Goal: Task Accomplishment & Management: Complete application form

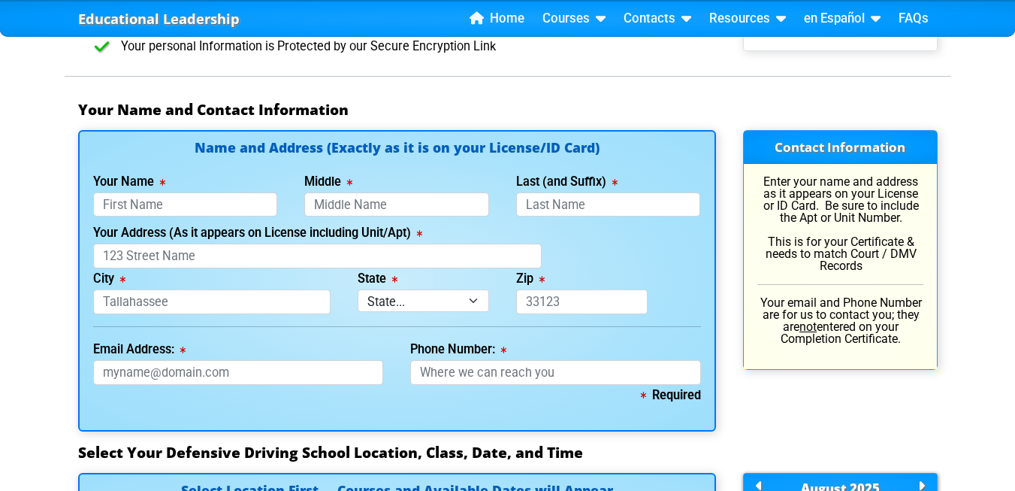
scroll to position [1004, 0]
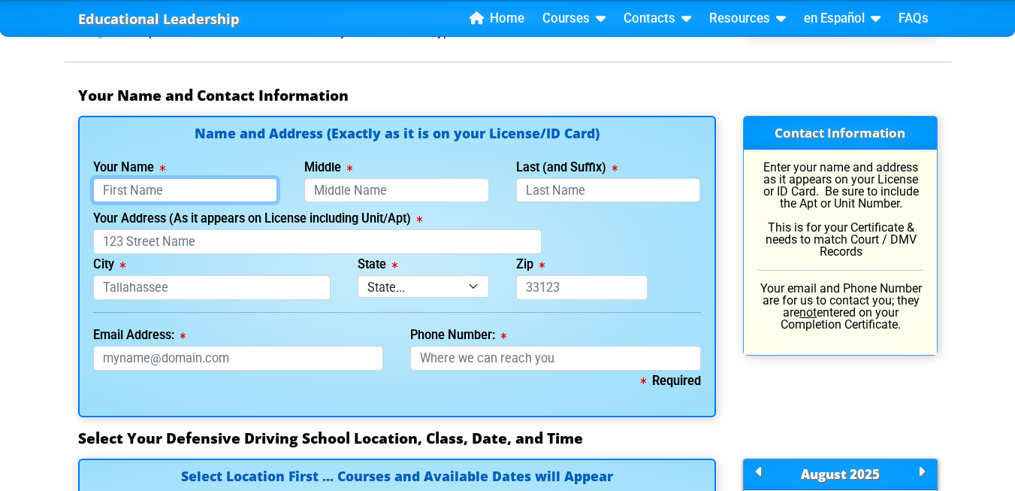
click at [144, 190] on input "Your Name" at bounding box center [185, 190] width 185 height 25
type input "Caleb"
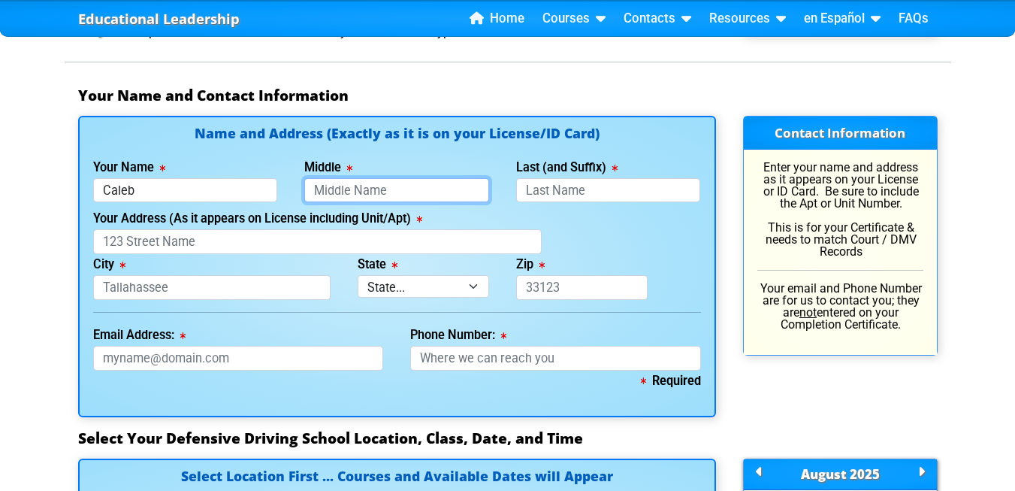
click at [340, 192] on input "Middle" at bounding box center [396, 190] width 185 height 25
type input "[PERSON_NAME]"
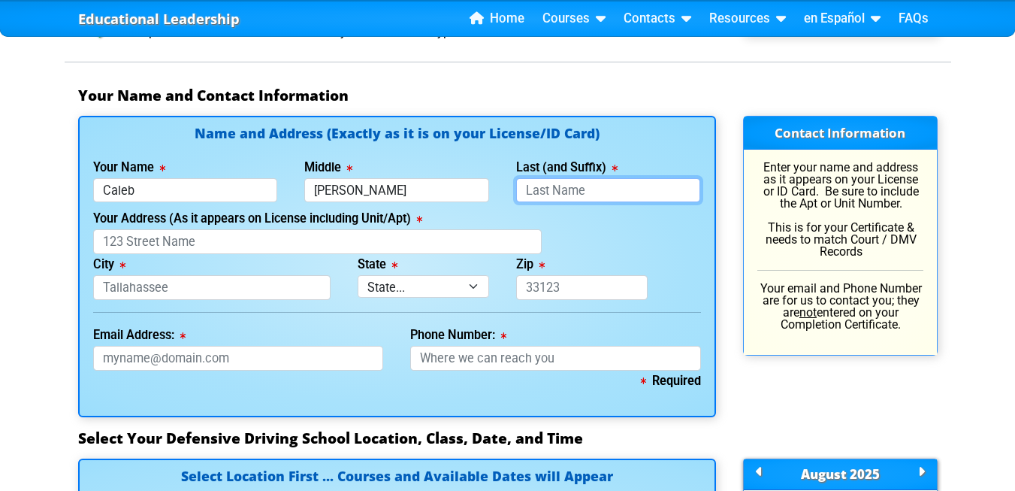
click at [551, 193] on input "Last (and Suffix)" at bounding box center [608, 190] width 185 height 25
type input "[PERSON_NAME]"
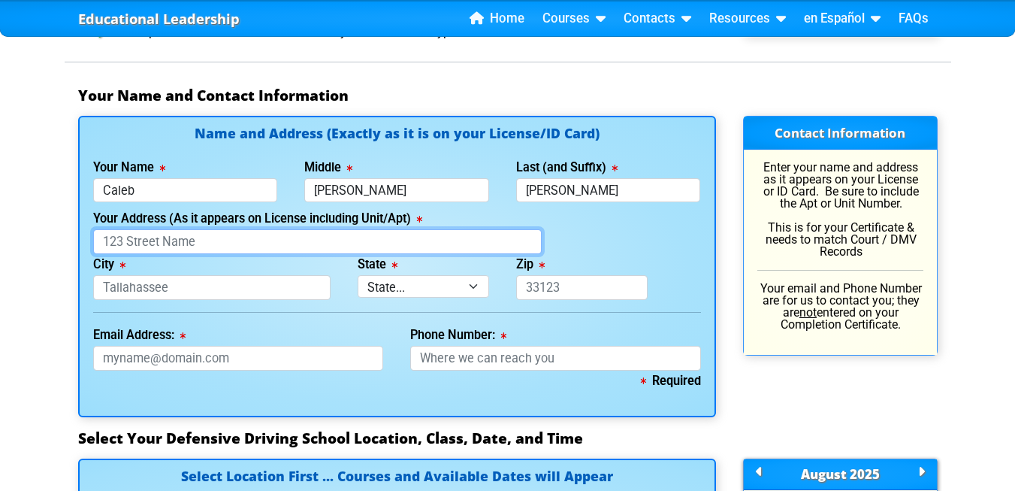
click at [120, 242] on input "Your Address (As it appears on License including Unit/Apt)" at bounding box center [317, 241] width 449 height 25
click at [122, 245] on input "3981" at bounding box center [317, 241] width 449 height 25
click at [130, 244] on input "398391" at bounding box center [317, 241] width 449 height 25
click at [123, 243] on input "398391" at bounding box center [317, 241] width 449 height 25
click at [121, 241] on input "398391" at bounding box center [317, 241] width 449 height 25
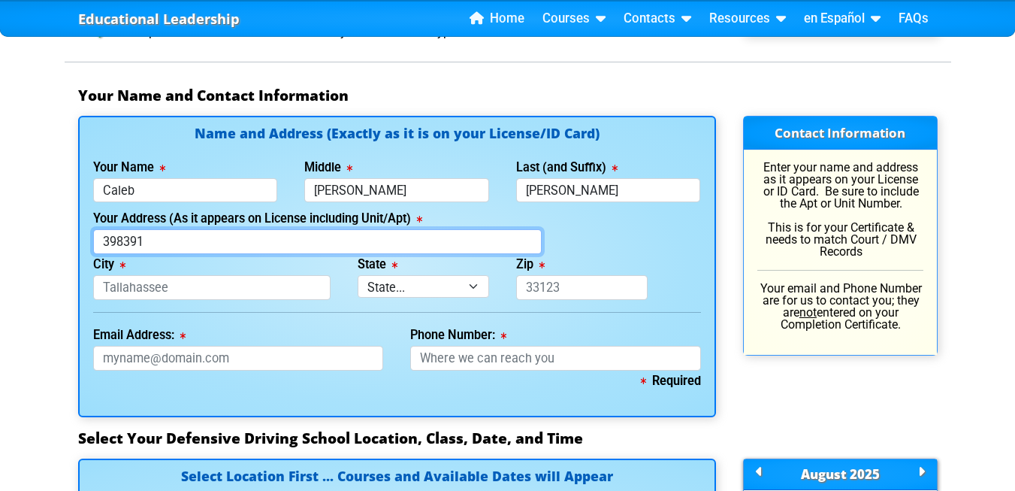
click at [144, 243] on input "398391" at bounding box center [317, 241] width 449 height 25
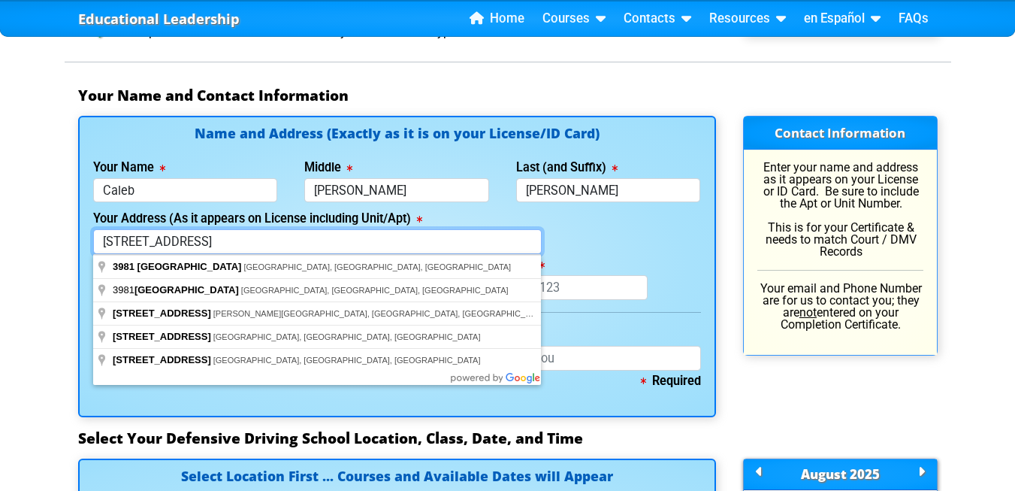
type input "[STREET_ADDRESS]"
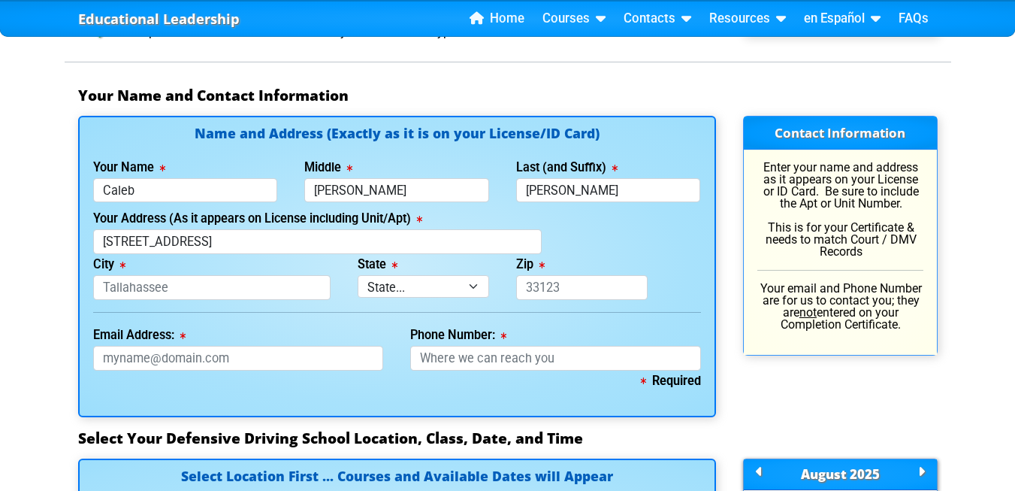
click at [845, 386] on div "Contact Information Enter your name and address as it appears on your License o…" at bounding box center [841, 266] width 222 height 301
click at [118, 289] on input "City" at bounding box center [212, 287] width 238 height 25
type input "St Cloud"
click at [397, 287] on select "State... FL AK AL AR AZ CA CO CT DE GA HI IA ID IL IN KS [GEOGRAPHIC_DATA] LA M…" at bounding box center [424, 286] width 132 height 22
select select "{"fullName":"[US_STATE]","abbreviation":"FL","uniqueId":"1d559909-6cf0-4a4d-848…"
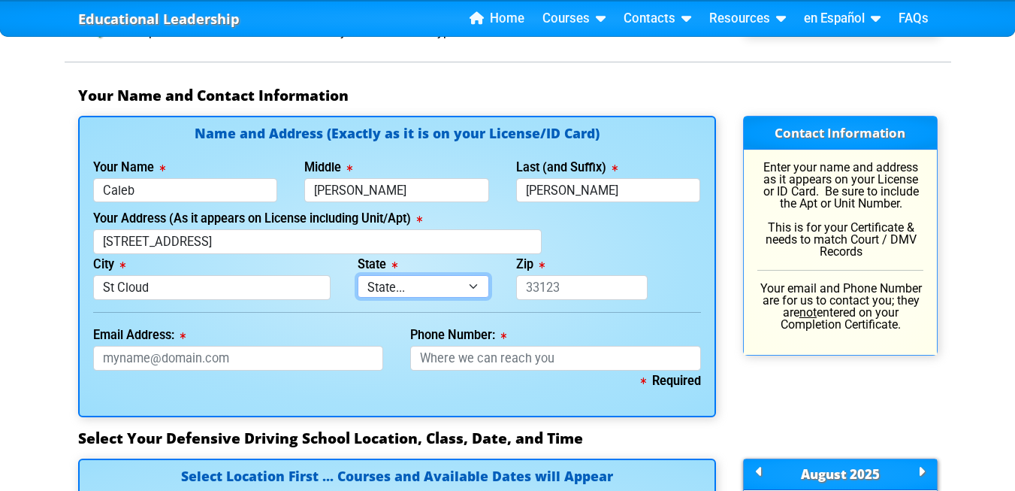
click at [358, 275] on select "State... FL AK AL AR AZ CA CO CT DE GA HI IA ID IL IN KS [GEOGRAPHIC_DATA] LA M…" at bounding box center [424, 286] width 132 height 22
click at [539, 286] on input "Zip" at bounding box center [582, 287] width 132 height 25
type input "34772"
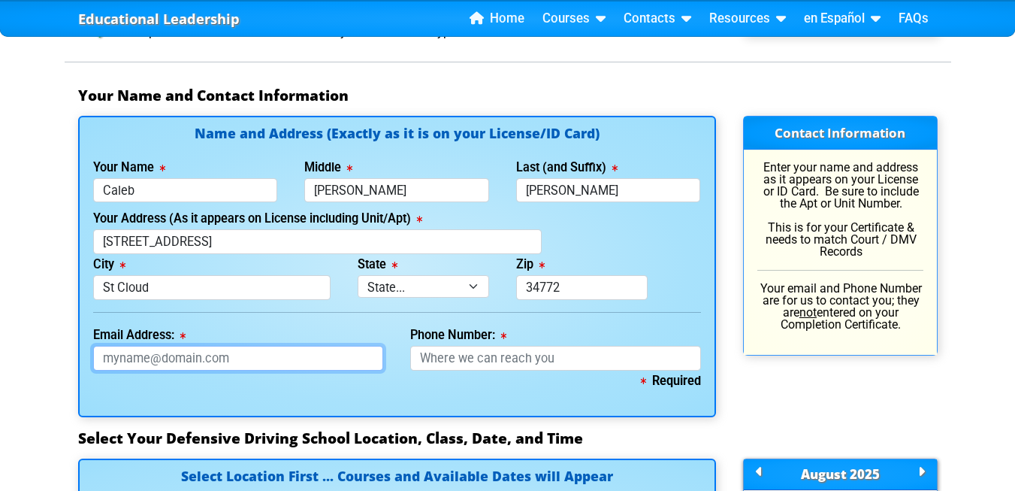
click at [159, 360] on input "Email Address:" at bounding box center [238, 358] width 291 height 25
type input "[EMAIL_ADDRESS][DOMAIN_NAME]"
type input "[PHONE_NUMBER]"
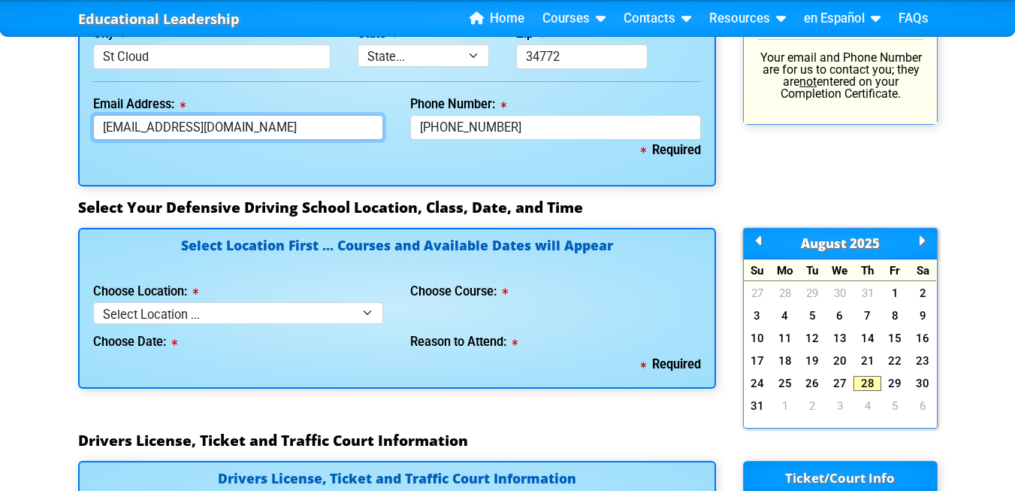
scroll to position [1249, 0]
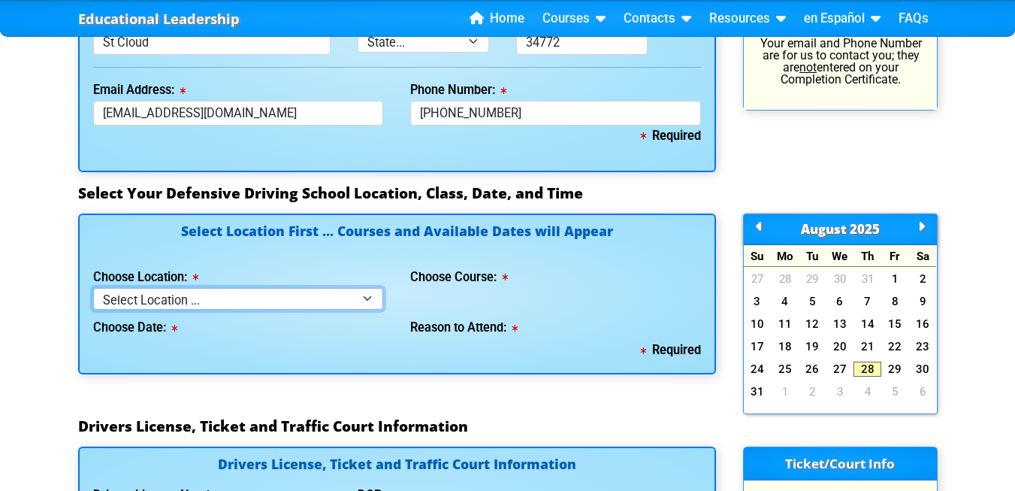
click at [368, 297] on select "Select Location ... Tampa Orlando Kissimmee [GEOGRAPHIC_DATA] - en español [GEO…" at bounding box center [238, 299] width 291 height 22
select select "3"
click at [93, 288] on select "Select Location ... Tampa Orlando Kissimmee [GEOGRAPHIC_DATA] - en español [GEO…" at bounding box center [238, 299] width 291 height 22
select select
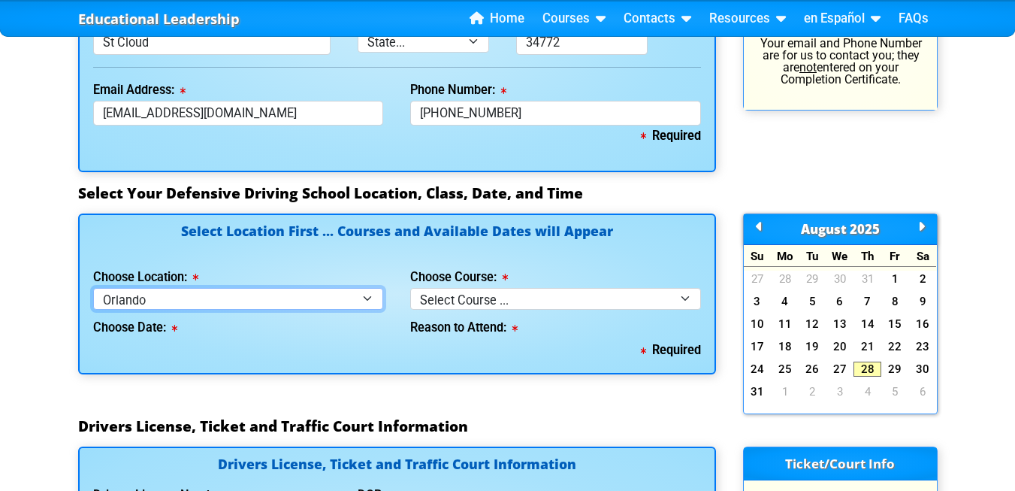
click at [369, 297] on select "Select Location ... Tampa Orlando Kissimmee [GEOGRAPHIC_DATA] - en español [GEO…" at bounding box center [238, 299] width 291 height 22
select select "4"
click at [93, 288] on select "Select Location ... Tampa Orlando Kissimmee [GEOGRAPHIC_DATA] - en español [GEO…" at bounding box center [238, 299] width 291 height 22
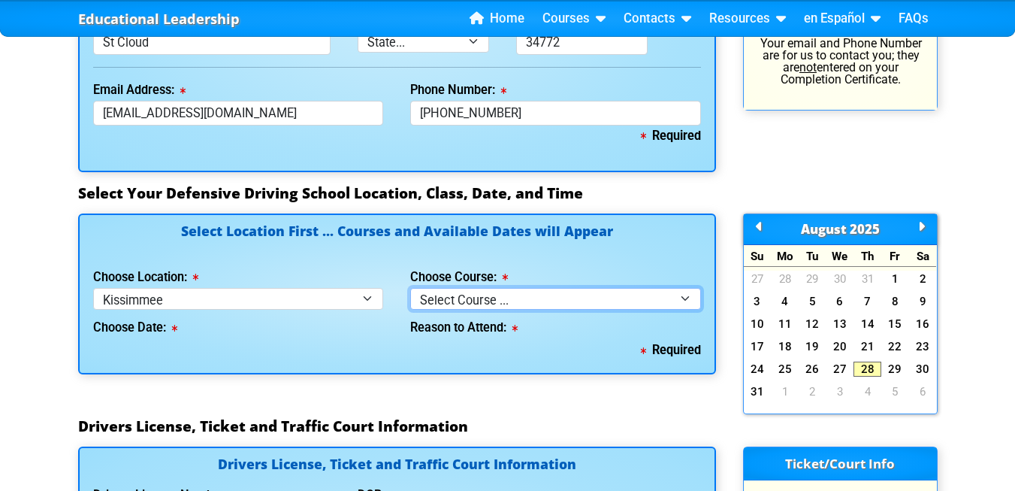
click at [688, 295] on select "Select Course ... 4 Hour BDI Class (Basic Course & TCAC) 4 Hour Under 25 Class …" at bounding box center [555, 299] width 291 height 22
select select "2"
click at [410, 288] on select "Select Course ... 4 Hour BDI Class (Basic Course & TCAC) 4 Hour Under 25 Class …" at bounding box center [555, 299] width 291 height 22
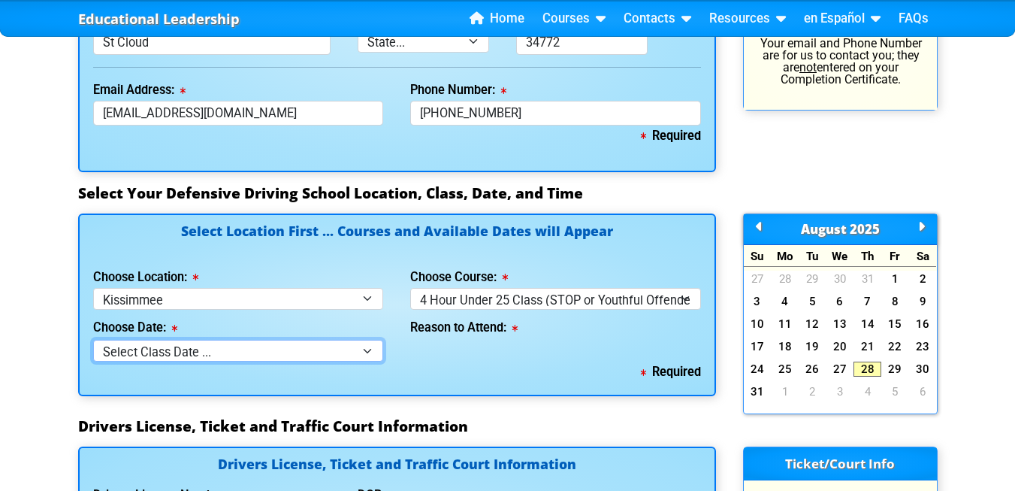
click at [363, 355] on select "Select Class Date ... [DATE] -- ([DATE] from 9:30am-1:30pm)" at bounding box center [238, 351] width 291 height 22
select select "[DATE], 4"
click at [93, 340] on select "Select Class Date ... [DATE] -- ([DATE] from 9:30am-1:30pm)" at bounding box center [238, 351] width 291 height 22
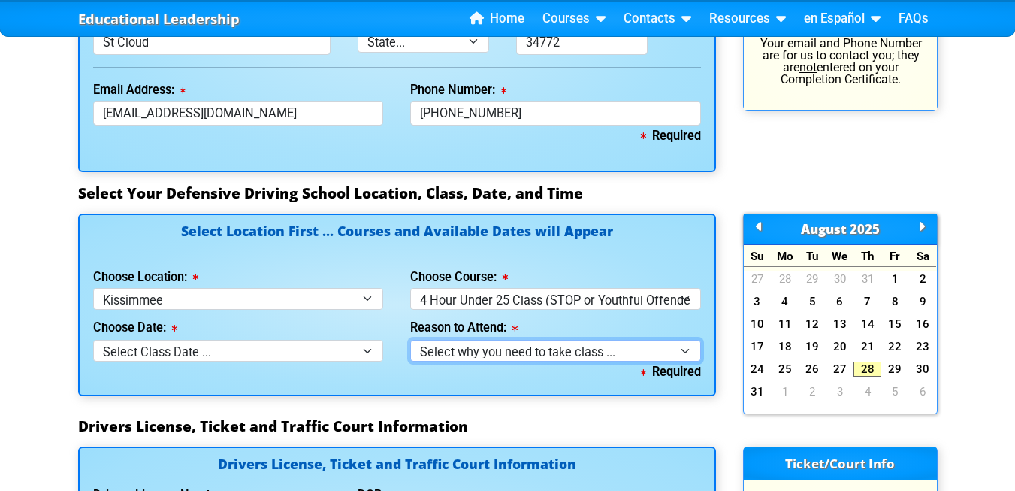
click at [688, 351] on select "Select why you need to take class ... Court Order - Complete Under 25 DDC" at bounding box center [555, 351] width 291 height 22
select select "Court Ordered (Under 25 Defensive Driver School)"
click at [410, 340] on select "Select why you need to take class ... Court Order - Complete Under 25 DDC" at bounding box center [555, 351] width 291 height 22
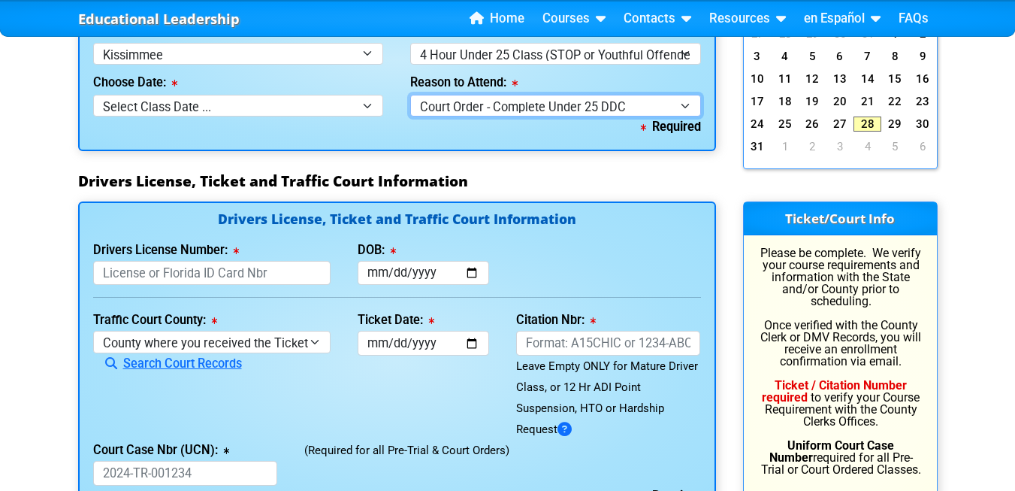
scroll to position [1527, 0]
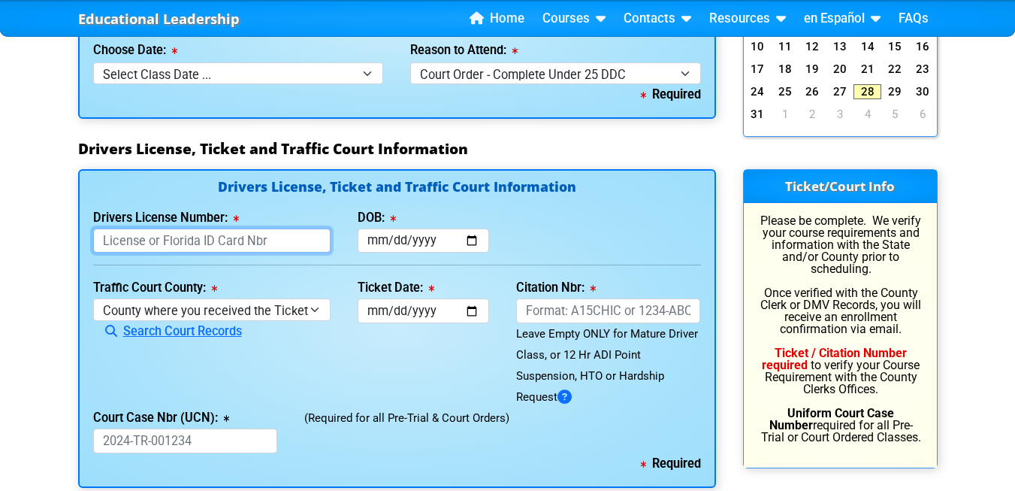
click at [150, 240] on input "Drivers License Number:" at bounding box center [212, 240] width 238 height 25
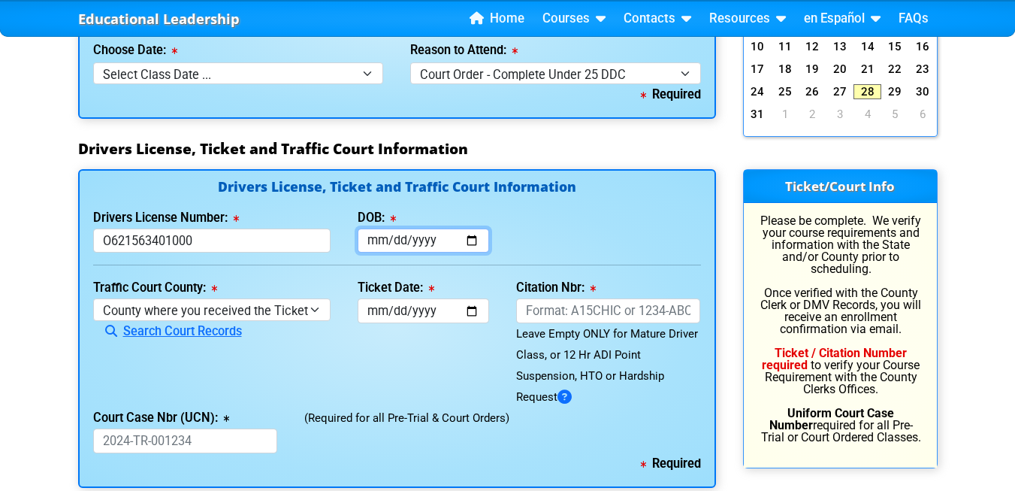
click at [377, 241] on input "DOB:" at bounding box center [424, 240] width 132 height 25
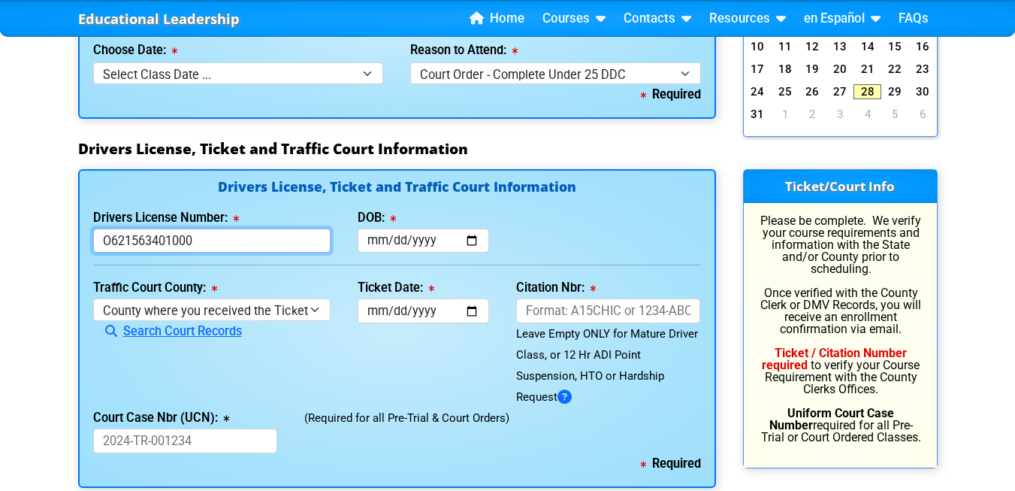
click at [127, 241] on input "O621563401000" at bounding box center [212, 240] width 238 height 25
click at [204, 243] on input "O62-1563401000" at bounding box center [212, 240] width 238 height 25
type input "O"
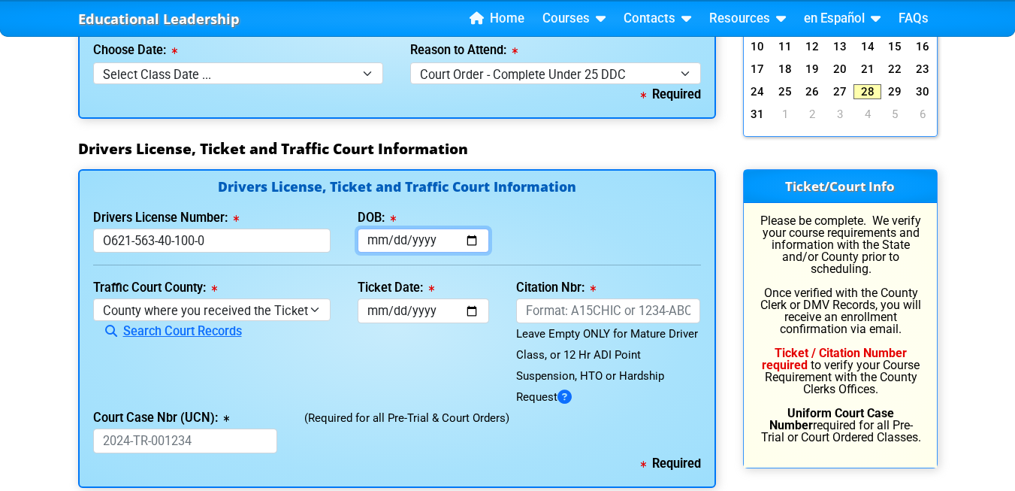
type input "O621563401000"
click at [383, 241] on input "DOB:" at bounding box center [424, 240] width 132 height 25
type input "[DATE]"
click at [535, 224] on div "Drivers License Number: [DRIVERS_LICENSE_NUMBER] DOB: [DATE]" at bounding box center [397, 230] width 635 height 46
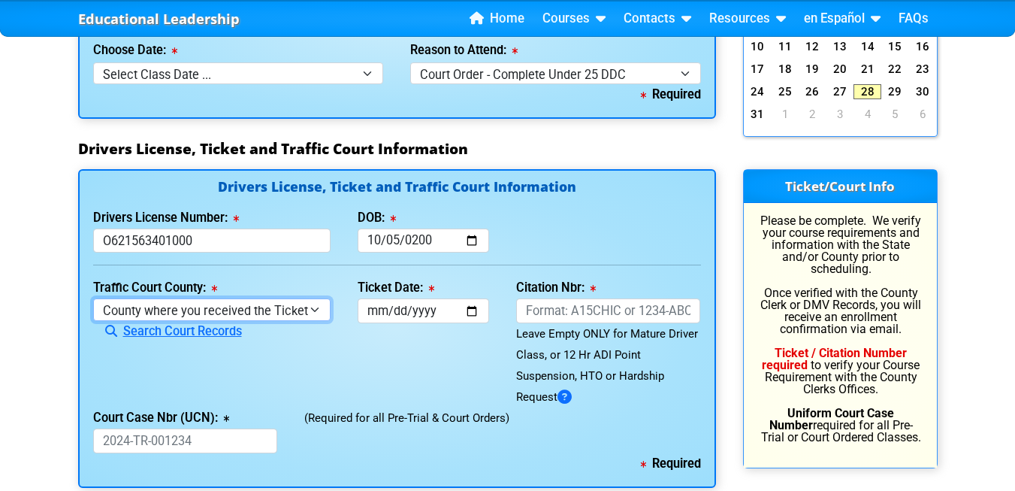
click at [314, 310] on select "County where you received the Ticket Out of State Out of State - [US_STATE] Out…" at bounding box center [212, 309] width 238 height 22
select select "{"countyName":"Osceola","state":"[US_STATE]","uniqueId":"e0d9688b-550c-4624-8ae…"
click at [93, 298] on select "County where you received the Ticket Out of State Out of State - [US_STATE] Out…" at bounding box center [212, 309] width 238 height 22
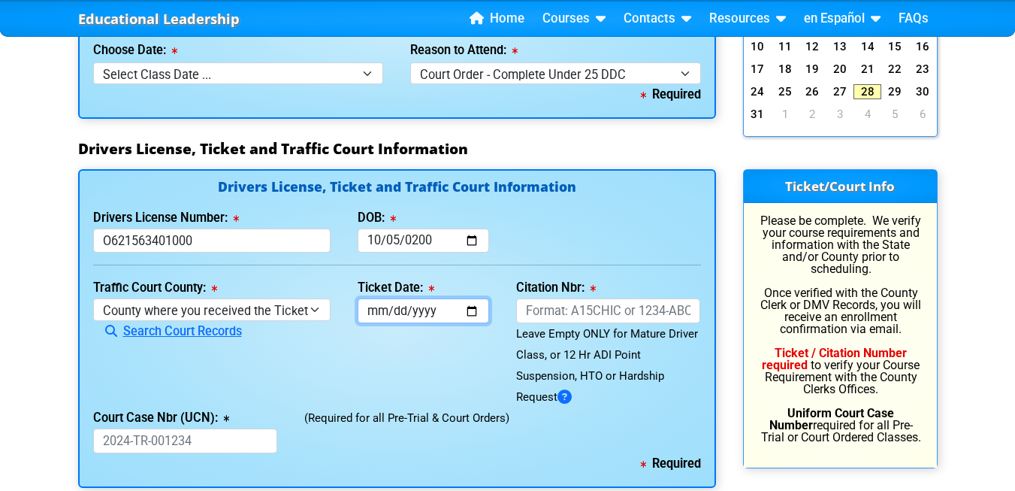
click at [449, 316] on input "Ticket Date:" at bounding box center [424, 310] width 132 height 25
type input "[DATE]"
click at [430, 362] on div "Ticket Date: [DATE]" at bounding box center [423, 342] width 159 height 130
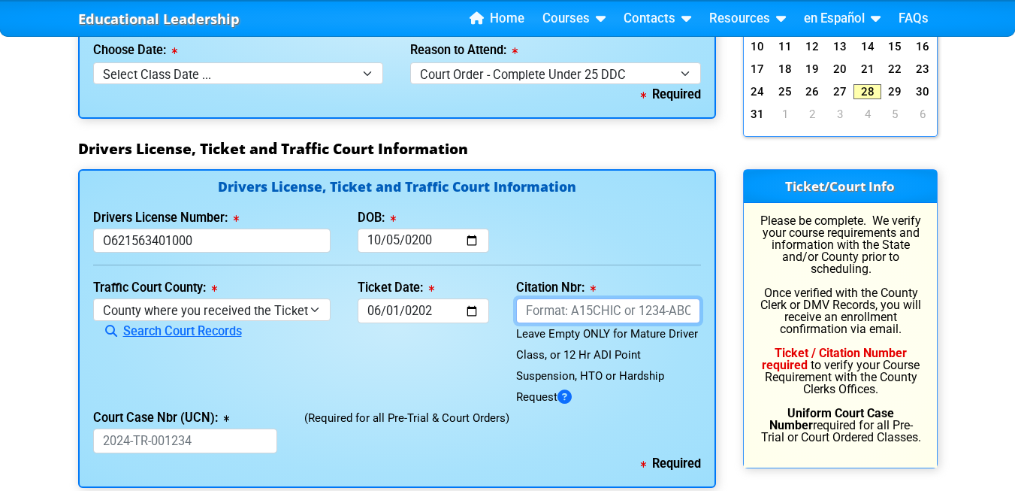
click at [547, 311] on input "Citation Nbr:" at bounding box center [608, 310] width 185 height 25
type input "AKN1XDE"
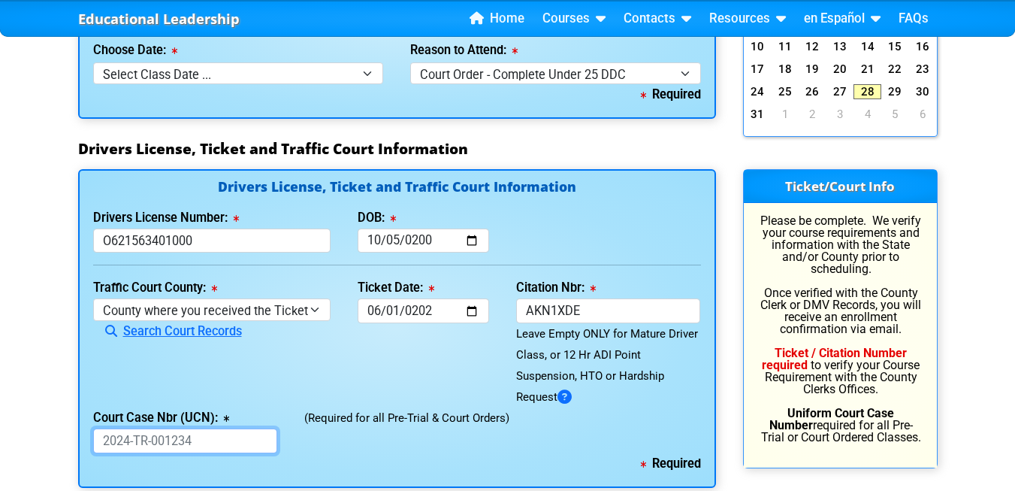
click at [165, 442] on input "Court Case Nbr (UCN):" at bounding box center [185, 440] width 185 height 25
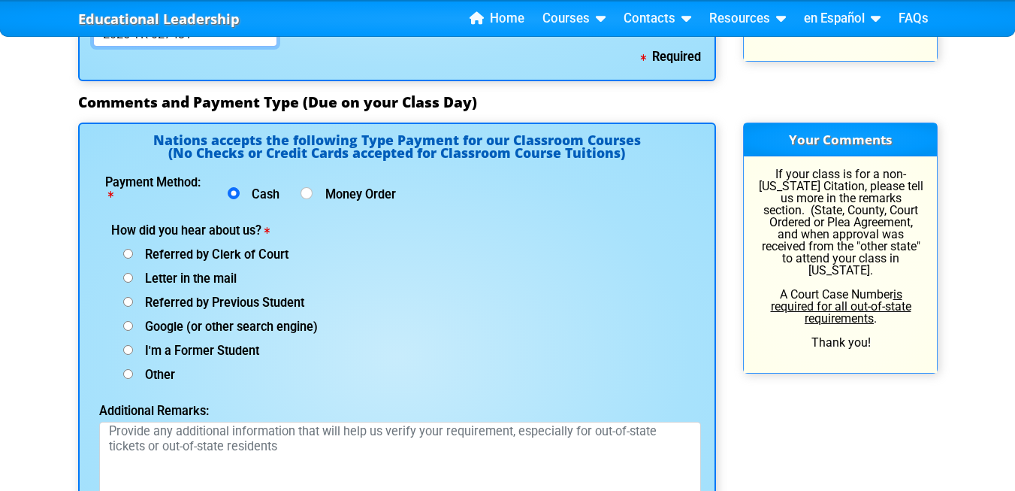
scroll to position [1938, 0]
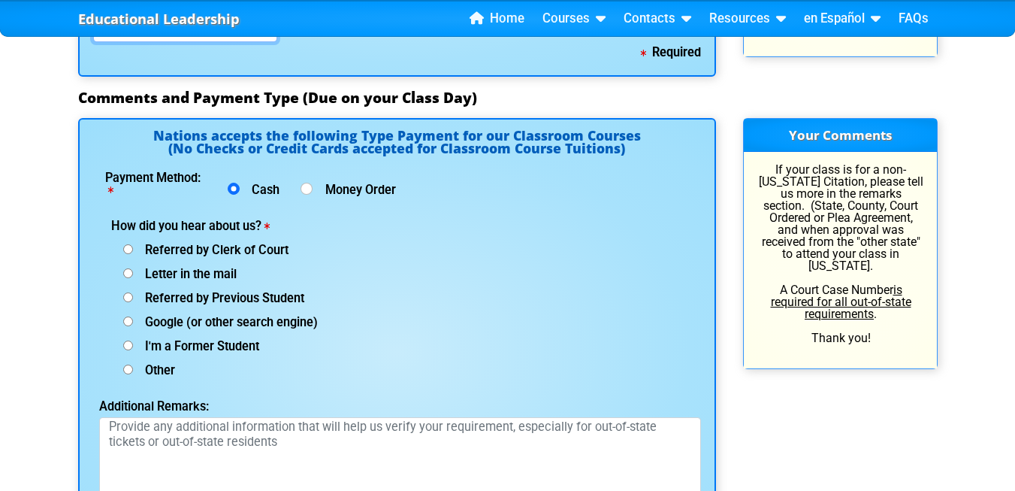
type input "2025 TR 027431"
click at [128, 370] on input "Other (specify below)" at bounding box center [128, 370] width 10 height 10
radio input "true"
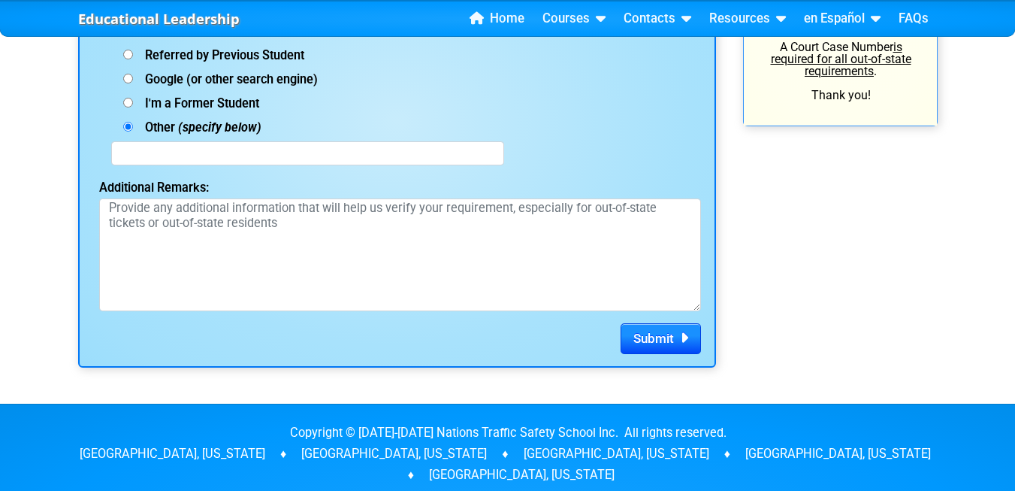
scroll to position [2185, 0]
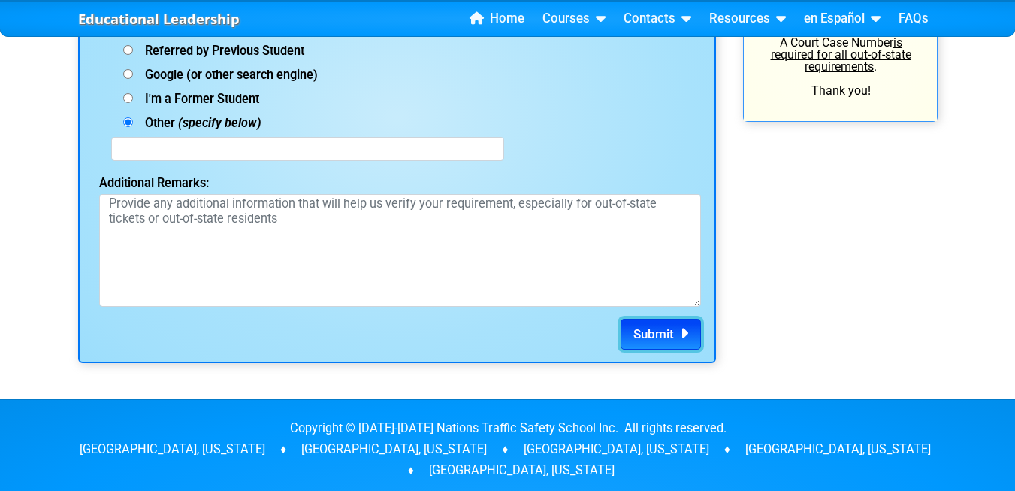
click at [647, 333] on span "Submit" at bounding box center [654, 333] width 41 height 15
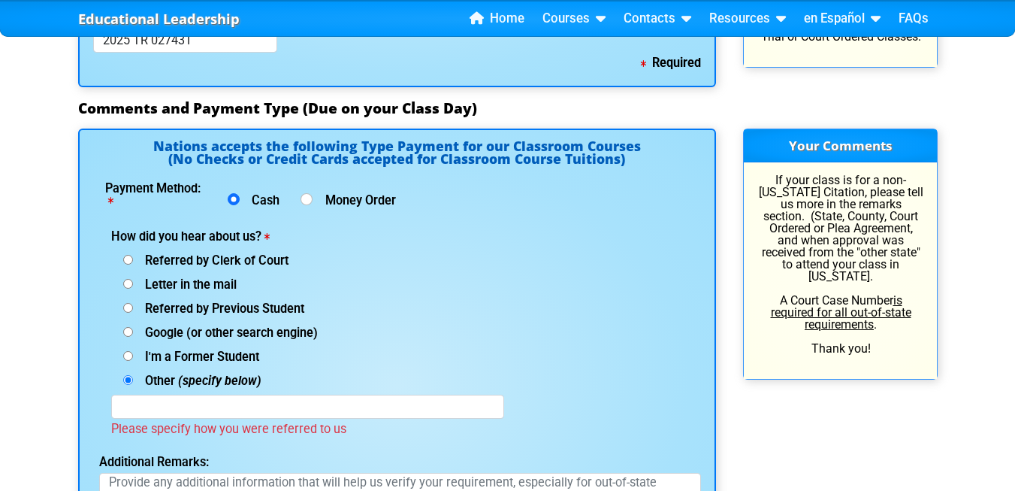
scroll to position [1932, 0]
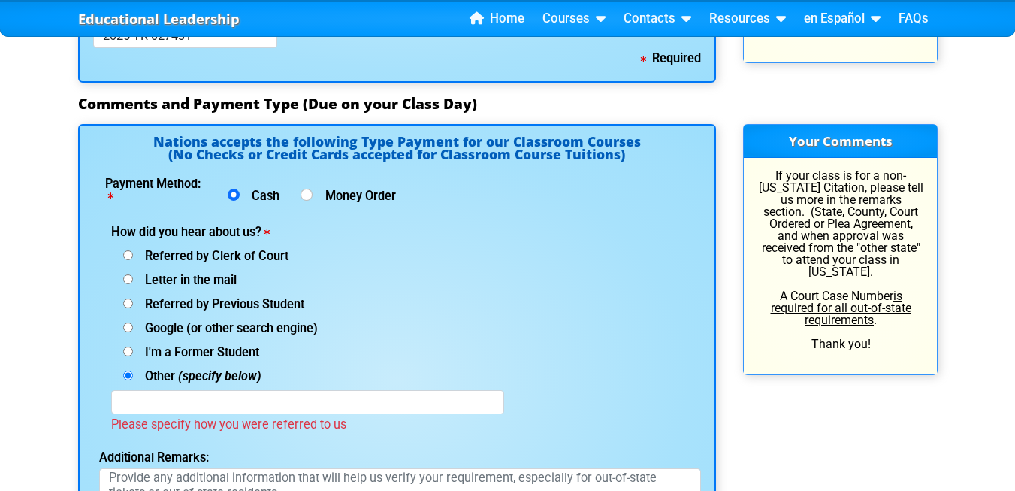
click at [127, 260] on input "Google (or other search engine)" at bounding box center [128, 255] width 10 height 10
radio input "true"
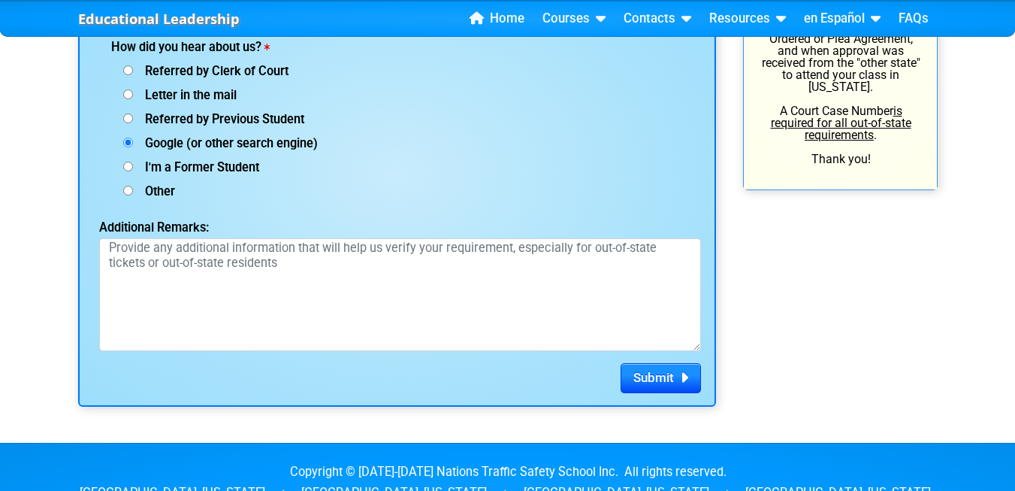
scroll to position [2209, 0]
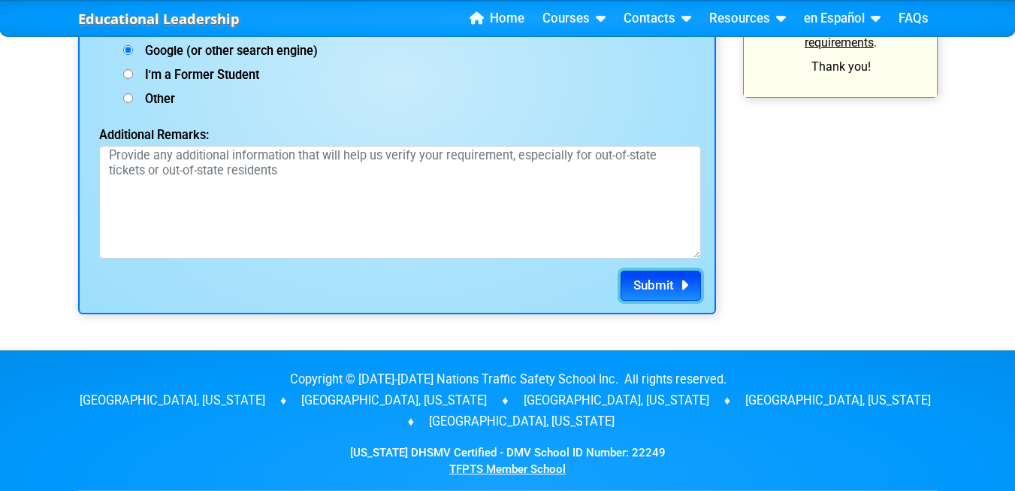
click at [650, 290] on span "Submit" at bounding box center [654, 284] width 41 height 15
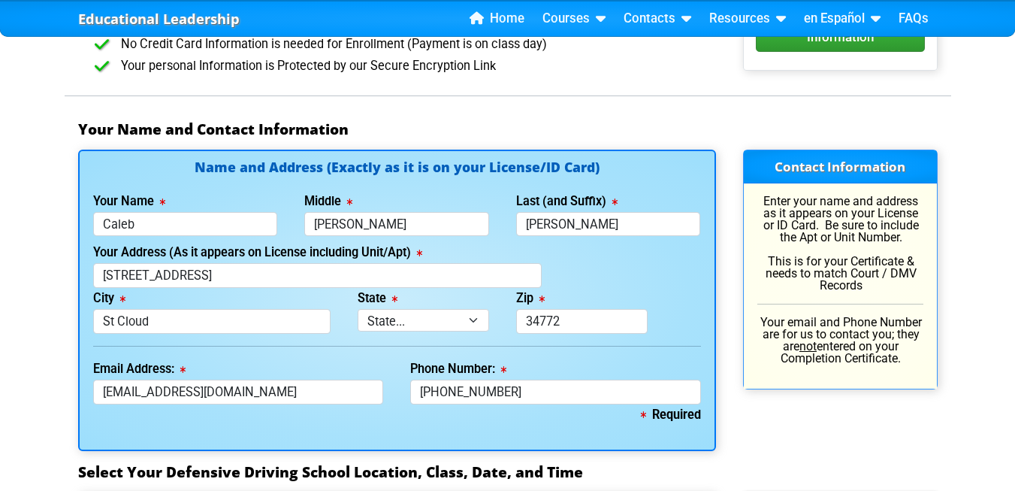
scroll to position [919, 0]
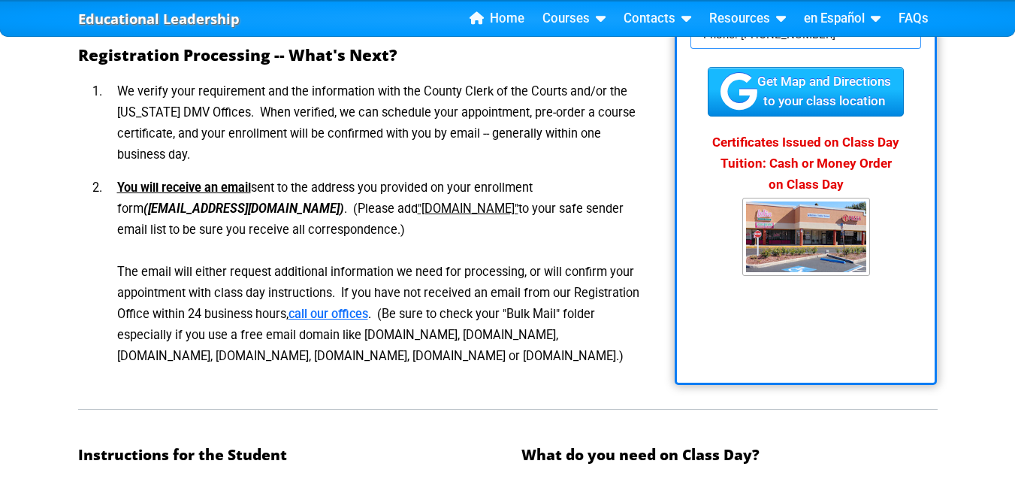
scroll to position [367, 0]
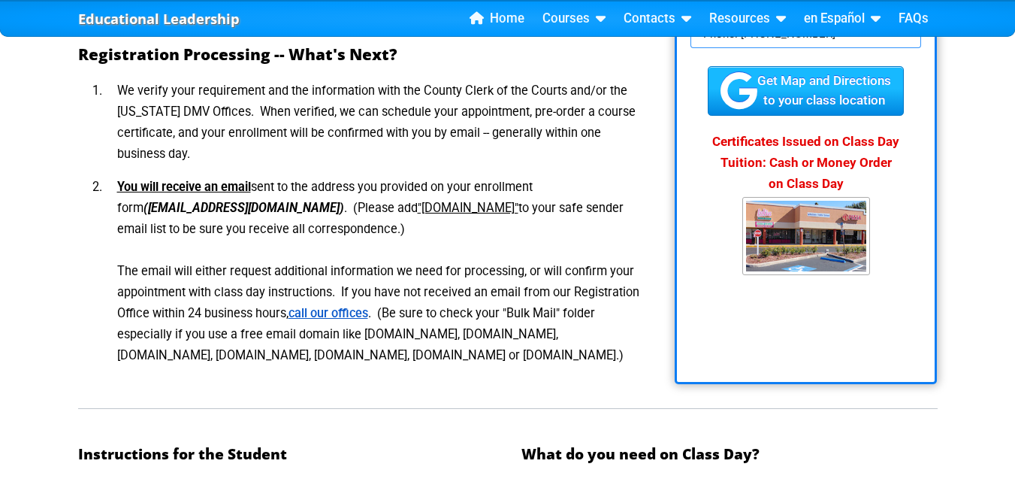
click at [328, 314] on link "call our offices" at bounding box center [329, 313] width 80 height 14
